Goal: Task Accomplishment & Management: Use online tool/utility

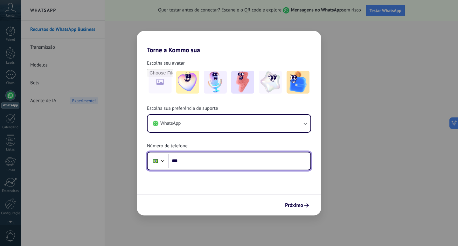
click at [261, 160] on input "***" at bounding box center [239, 161] width 142 height 15
type input "**********"
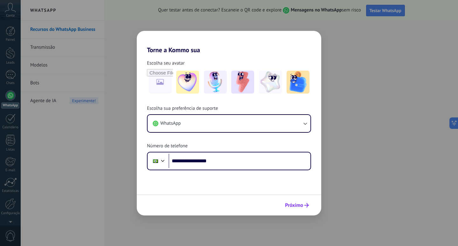
click at [287, 200] on button "Próximo" at bounding box center [297, 205] width 30 height 11
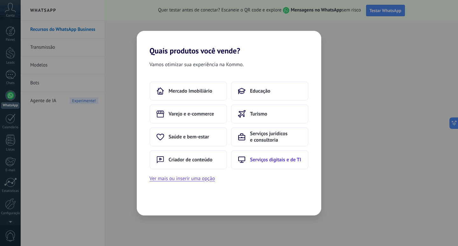
click at [278, 158] on span "Serviços digitais e de TI" at bounding box center [275, 159] width 51 height 6
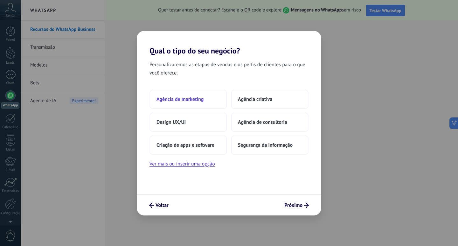
click at [190, 103] on button "Agência de marketing" at bounding box center [188, 99] width 78 height 19
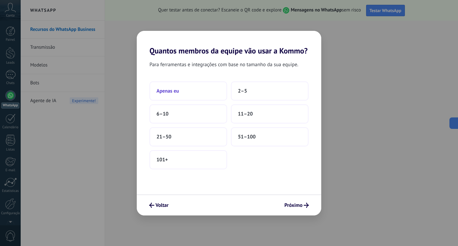
click at [194, 93] on button "Apenas eu" at bounding box center [188, 90] width 78 height 19
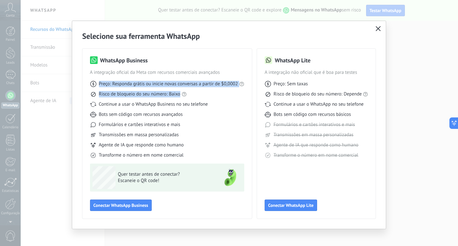
drag, startPoint x: 93, startPoint y: 86, endPoint x: 227, endPoint y: 90, distance: 133.3
click at [227, 90] on div "Preço: Responda grátis ou inicie novas conversas a partir de $0,0002 Risco de b…" at bounding box center [167, 117] width 154 height 83
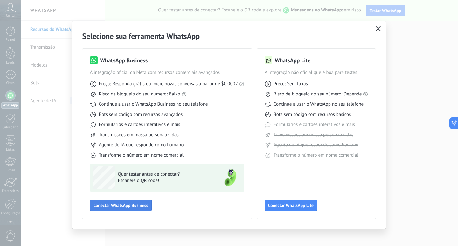
click at [141, 201] on button "Conectar WhatsApp Business" at bounding box center [121, 204] width 62 height 11
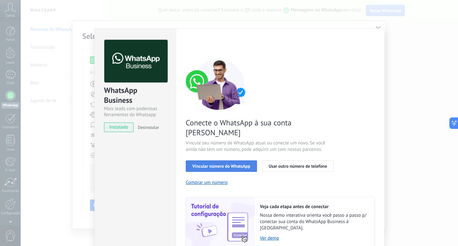
click at [244, 164] on span "Vincular número do WhatsApp" at bounding box center [221, 166] width 58 height 4
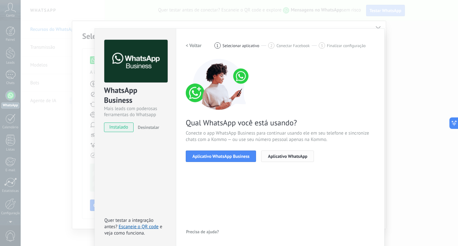
click at [288, 159] on button "Aplicativo WhatsApp" at bounding box center [287, 155] width 53 height 11
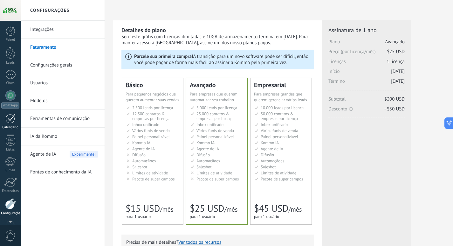
click at [10, 97] on div "Painel Leads Chats WhatsApp Clientes" at bounding box center [10, 134] width 21 height 217
click at [8, 72] on div at bounding box center [10, 77] width 10 height 10
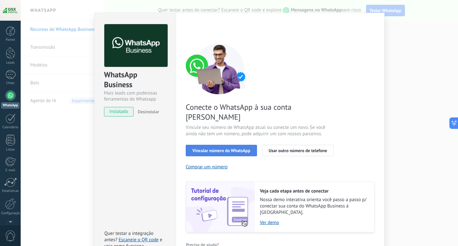
click at [229, 145] on button "Vincular número do WhatsApp" at bounding box center [221, 150] width 71 height 11
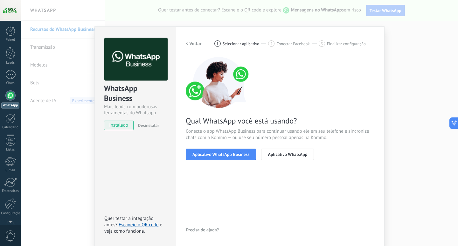
scroll to position [2, 0]
click at [227, 154] on span "Aplicativo WhatsApp Business" at bounding box center [220, 154] width 57 height 4
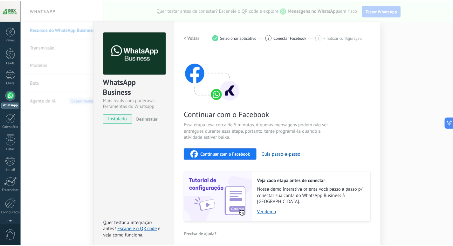
scroll to position [0, 0]
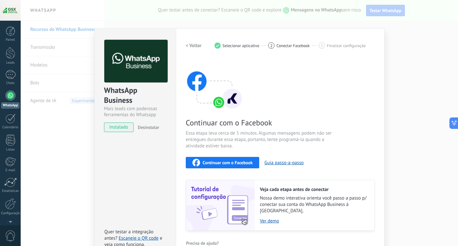
click at [411, 50] on div "WhatsApp Business Mais leads com poderosas ferramentas do Whatsapp instalado De…" at bounding box center [239, 123] width 437 height 246
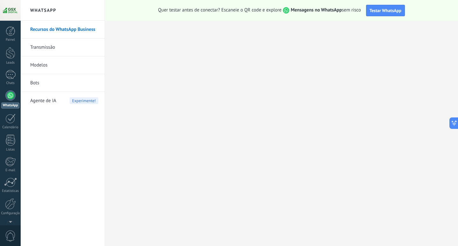
click at [76, 53] on link "Transmissão" at bounding box center [64, 47] width 68 height 18
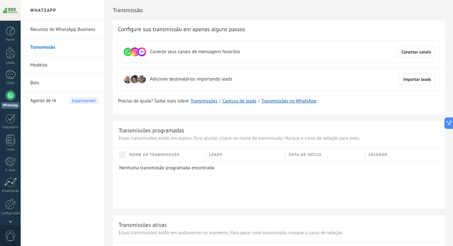
click at [43, 63] on link "Modelos" at bounding box center [64, 65] width 68 height 18
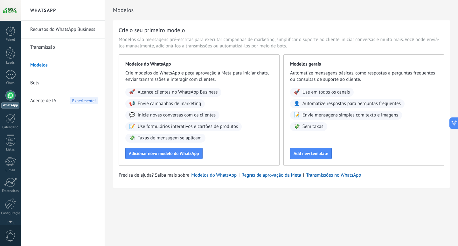
click at [57, 51] on link "Transmissão" at bounding box center [64, 47] width 68 height 18
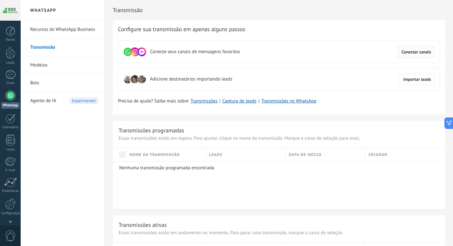
click at [422, 54] on span "Conectar canais" at bounding box center [416, 52] width 30 height 4
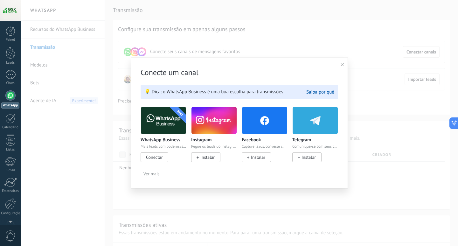
click at [259, 159] on span "Instalar" at bounding box center [258, 157] width 14 height 6
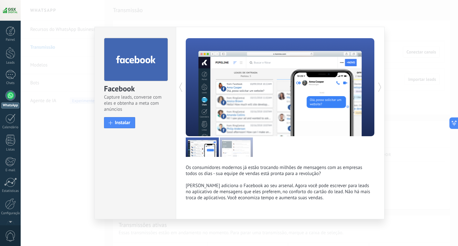
click at [135, 123] on div "install Instalar" at bounding box center [135, 122] width 63 height 11
click at [133, 127] on button "Instalar" at bounding box center [119, 122] width 31 height 11
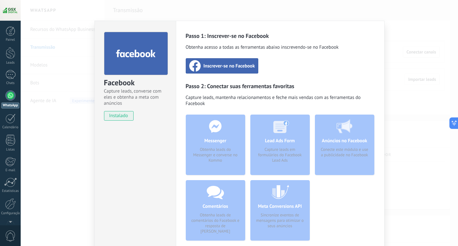
click at [241, 61] on div "Inscrever-se no Facebook" at bounding box center [222, 65] width 73 height 15
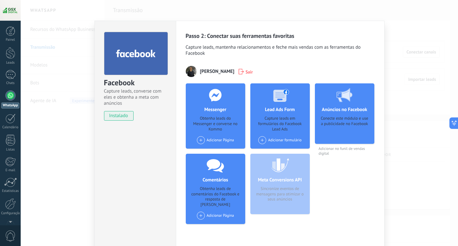
click at [71, 109] on div "Facebook Capture leads, converse com eles e obtenha a meta com anúncios instala…" at bounding box center [239, 123] width 437 height 246
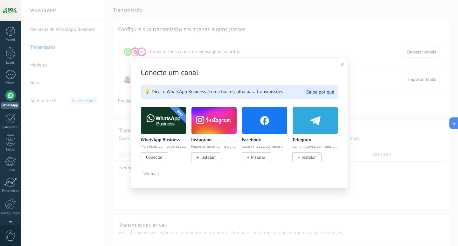
click at [214, 153] on span "Instalar" at bounding box center [205, 157] width 29 height 10
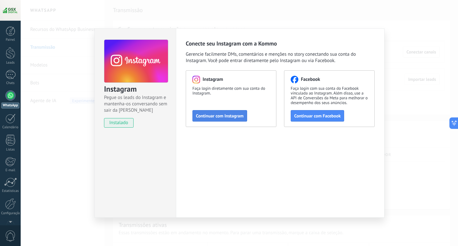
click at [233, 119] on button "Continuar com Instagram" at bounding box center [219, 115] width 55 height 11
click at [317, 118] on span "Continuar com Facebook" at bounding box center [317, 115] width 46 height 4
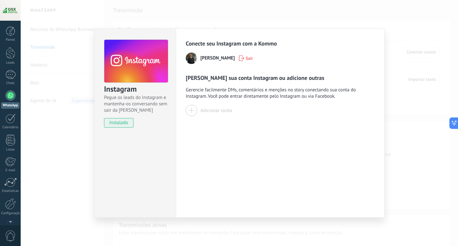
click at [199, 110] on button "Adicionar conta" at bounding box center [209, 110] width 46 height 11
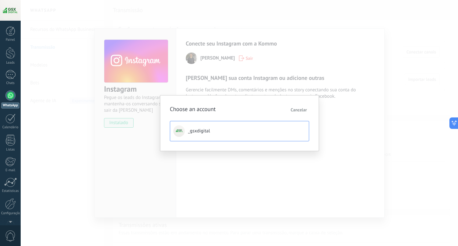
click at [203, 127] on button "_gsxdigital" at bounding box center [239, 131] width 139 height 20
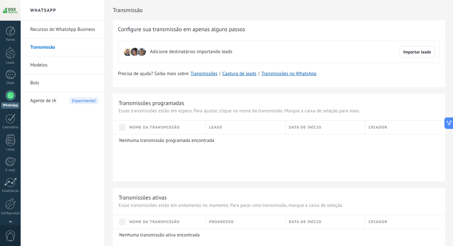
click at [72, 30] on link "Recursos do WhatsApp Business" at bounding box center [64, 30] width 68 height 18
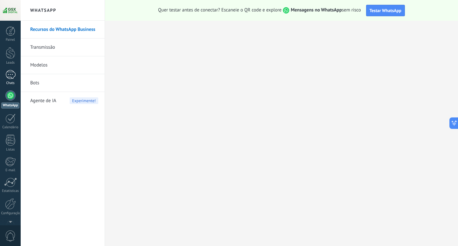
click at [14, 81] on link "Chats" at bounding box center [10, 77] width 21 height 15
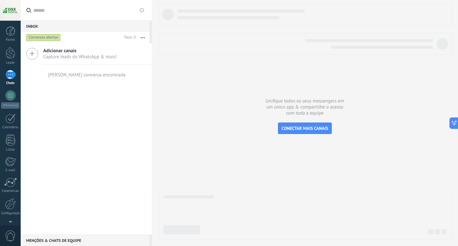
click at [38, 55] on div "Adicionar canais Capture leads do WhatsApp & mais!" at bounding box center [86, 53] width 131 height 21
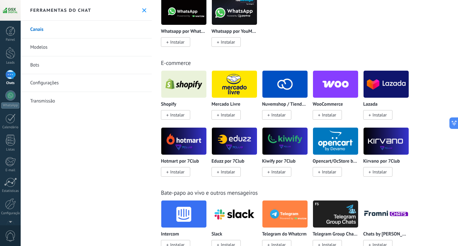
scroll to position [318, 0]
